Goal: Book appointment/travel/reservation

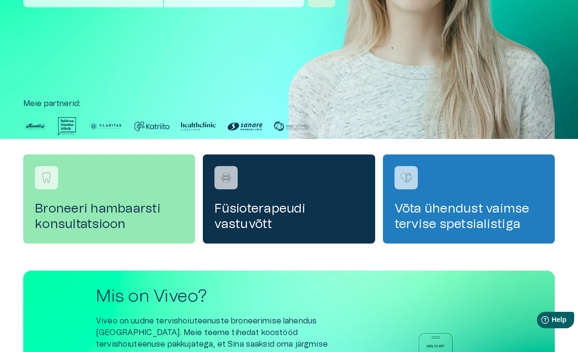
scroll to position [171, 0]
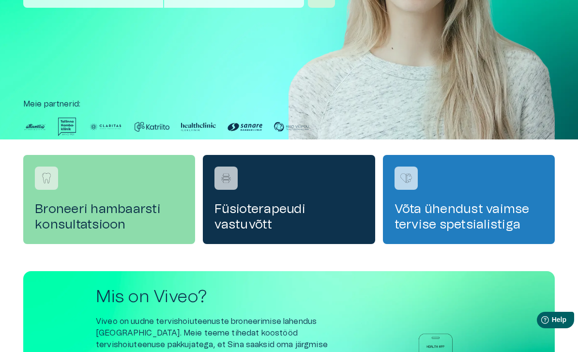
click at [59, 223] on h4 "Broneeri hambaarsti konsultatsioon" at bounding box center [109, 216] width 149 height 31
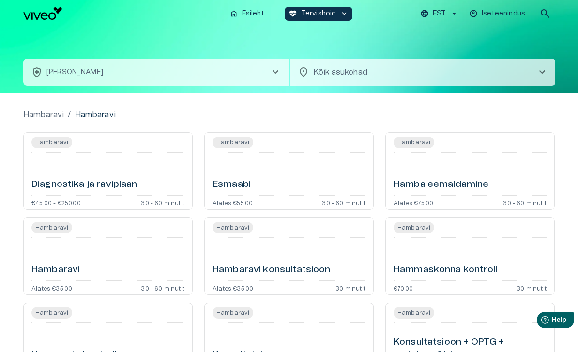
click at [535, 65] on body "Hindame teie privaatsust Kasutame küpsiseid teie sirvimiskogemuse parandamiseks…" at bounding box center [289, 176] width 578 height 352
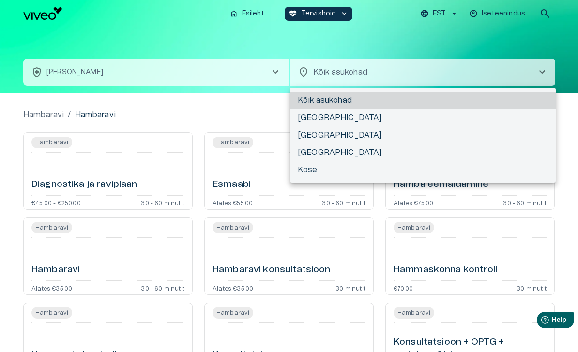
click at [312, 135] on li "[GEOGRAPHIC_DATA]" at bounding box center [423, 134] width 266 height 17
type input "**********"
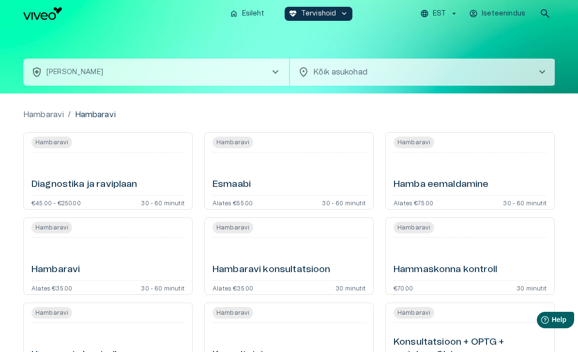
scroll to position [171, 0]
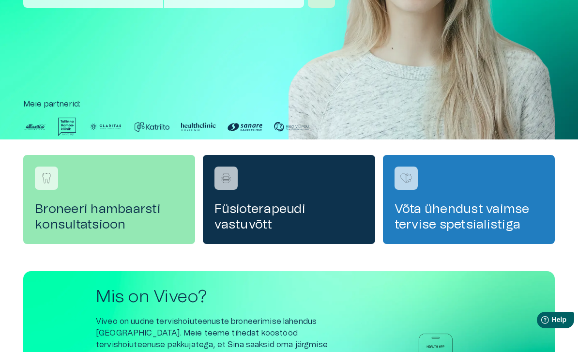
click at [502, 0] on img at bounding box center [421, 12] width 266 height 313
